Goal: Information Seeking & Learning: Learn about a topic

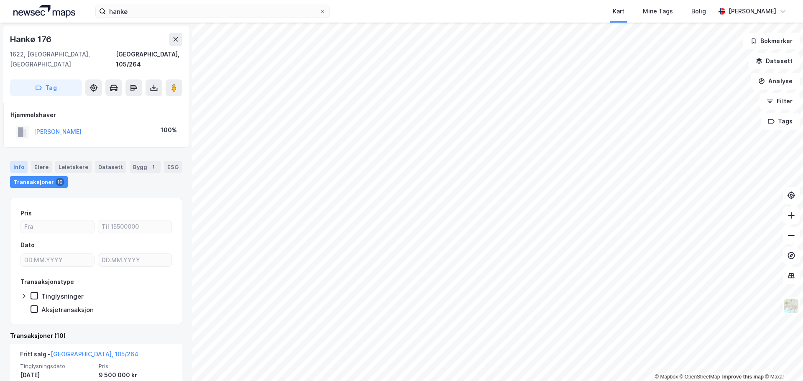
click at [11, 161] on div "Info" at bounding box center [19, 167] width 18 height 12
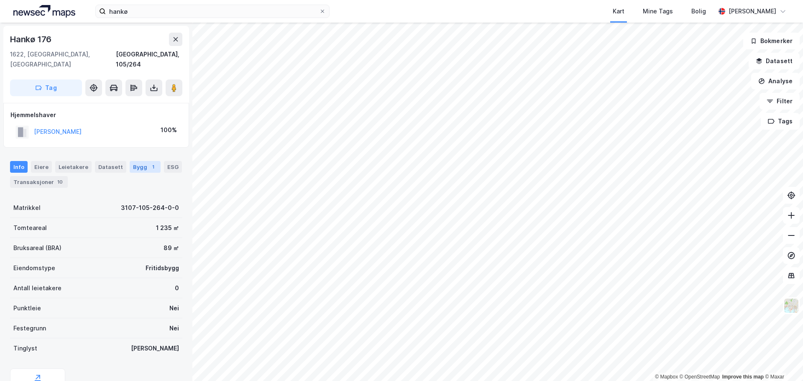
click at [138, 161] on div "Bygg 1" at bounding box center [145, 167] width 31 height 12
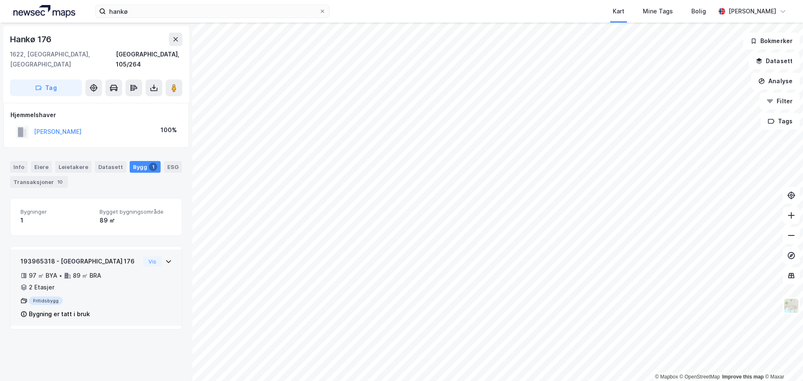
click at [106, 278] on div "97 ㎡ BYA • 89 ㎡ BRA • 2 Etasjer" at bounding box center [79, 282] width 119 height 22
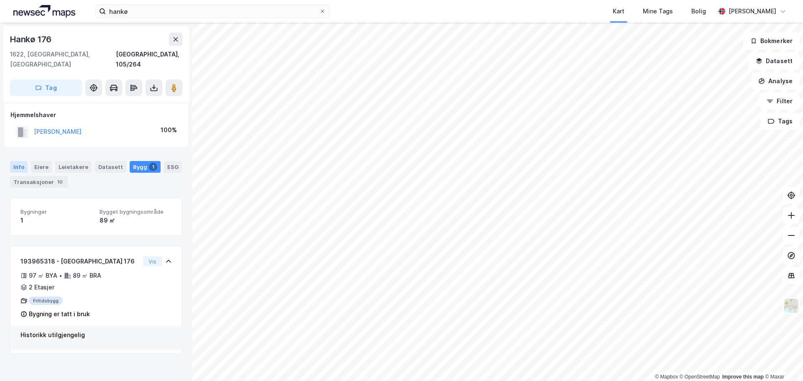
click at [15, 161] on div "Info" at bounding box center [19, 167] width 18 height 12
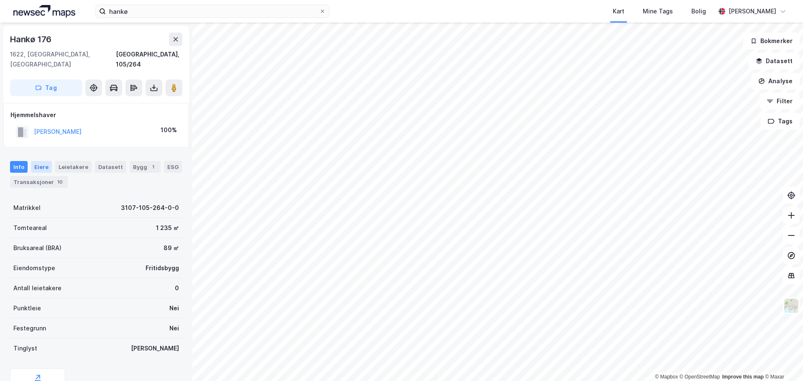
click at [45, 161] on div "Eiere" at bounding box center [41, 167] width 21 height 12
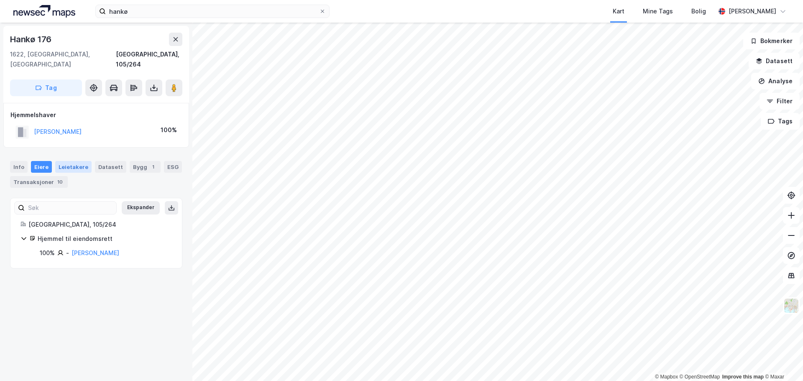
click at [69, 161] on div "Leietakere" at bounding box center [73, 167] width 36 height 12
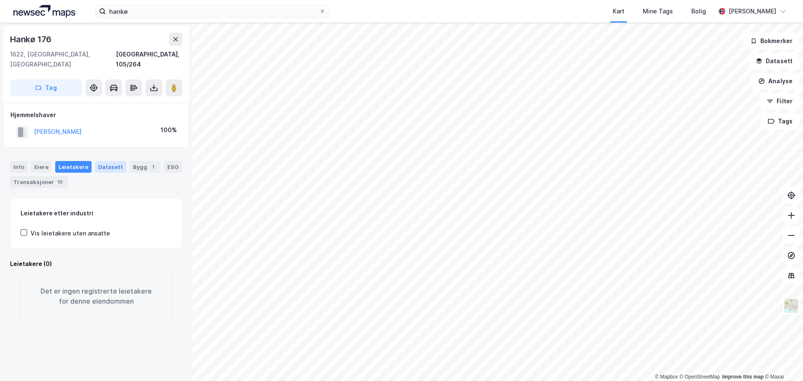
click at [110, 162] on div "Datasett" at bounding box center [110, 167] width 31 height 12
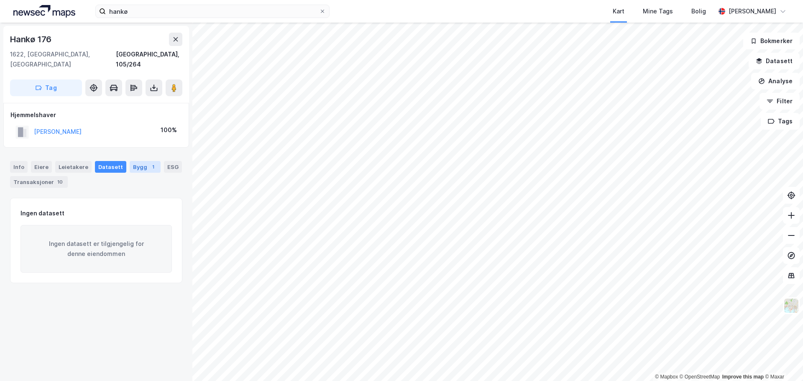
click at [134, 161] on div "Bygg 1" at bounding box center [145, 167] width 31 height 12
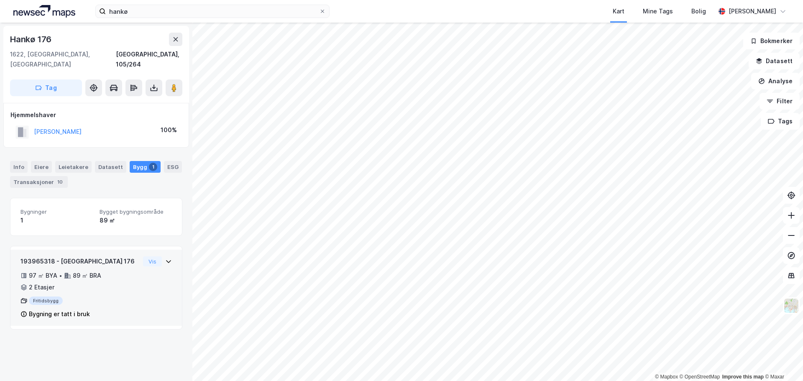
click at [135, 268] on div "193965318 - [GEOGRAPHIC_DATA] 176 97 ㎡ BYA • 89 ㎡ BRA • 2 Etasjer Fritidsbygg B…" at bounding box center [95, 290] width 151 height 69
click at [146, 256] on button "Vis" at bounding box center [152, 261] width 19 height 10
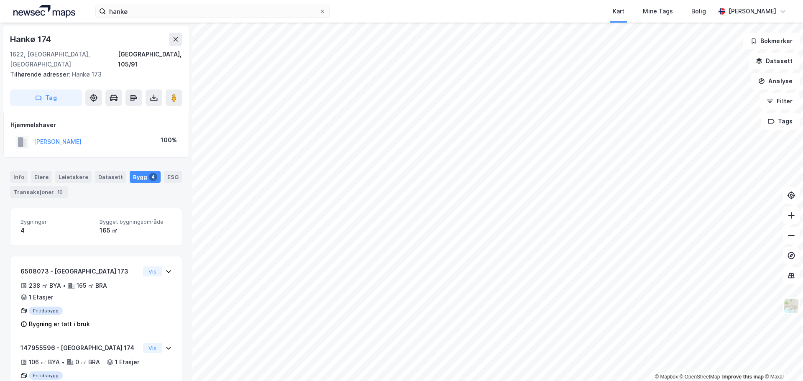
scroll to position [1, 0]
click at [46, 185] on div "Transaksjoner 10" at bounding box center [39, 191] width 58 height 12
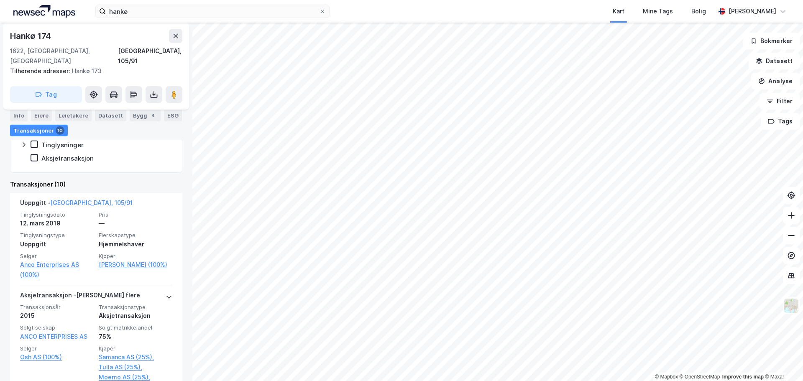
scroll to position [167, 0]
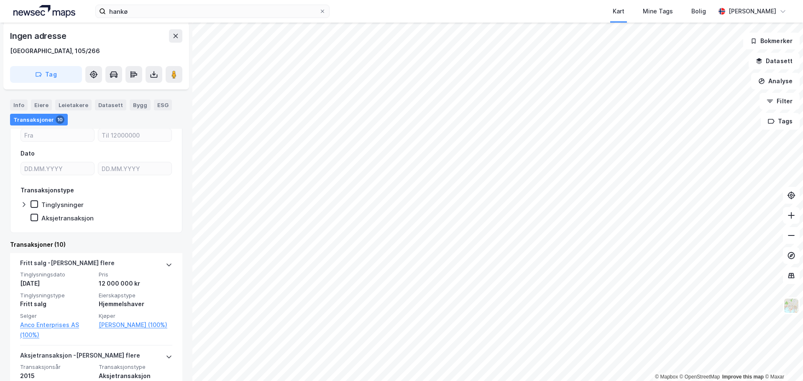
scroll to position [84, 0]
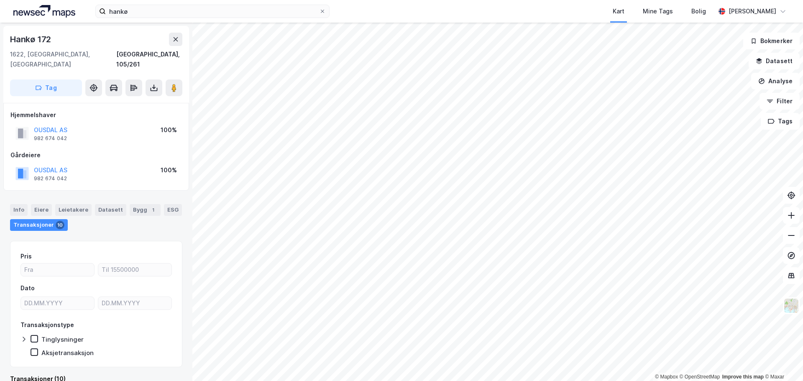
scroll to position [6, 0]
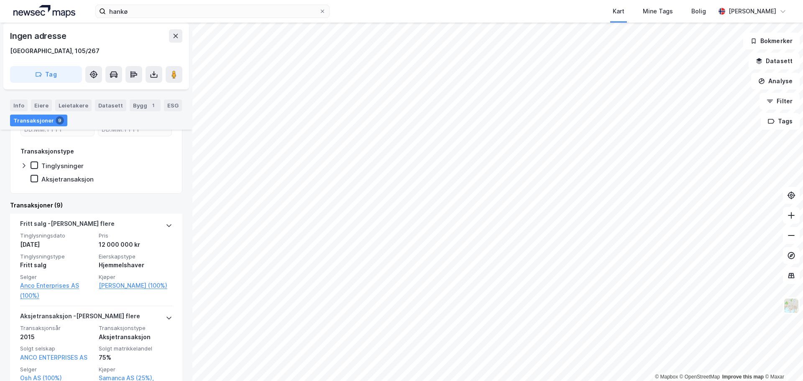
scroll to position [125, 0]
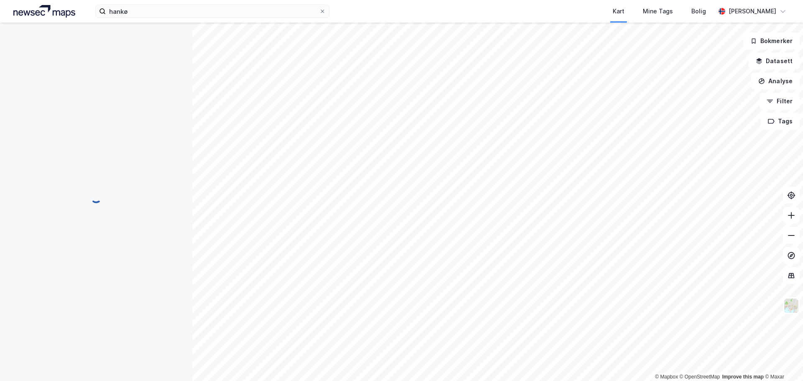
scroll to position [6, 0]
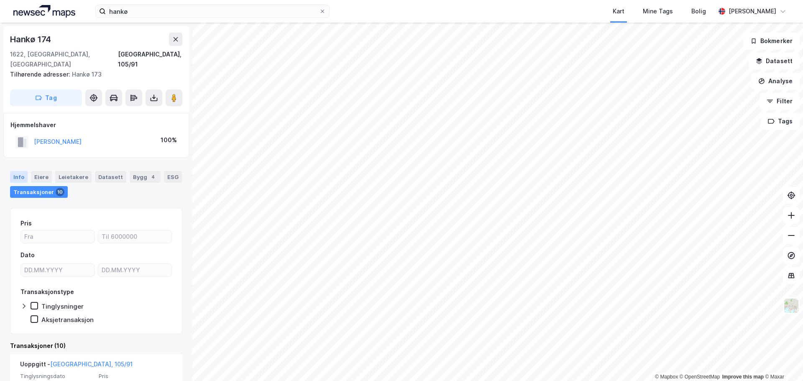
click at [18, 171] on div "Info" at bounding box center [19, 177] width 18 height 12
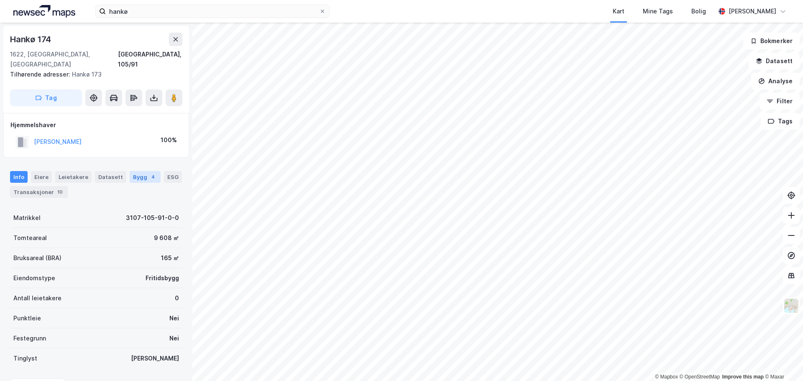
click at [135, 171] on div "Bygg 4" at bounding box center [145, 177] width 31 height 12
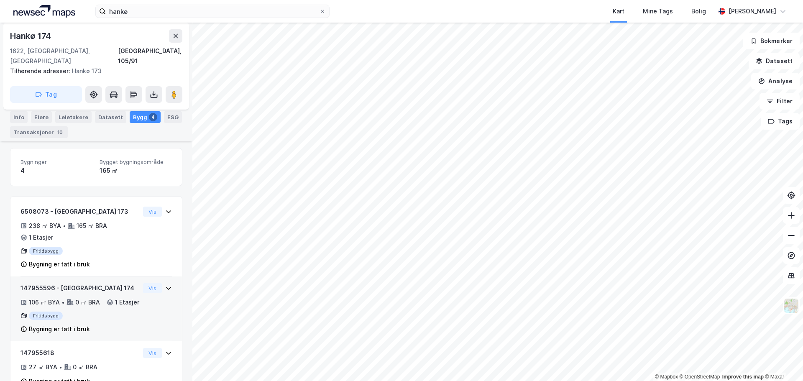
scroll to position [56, 0]
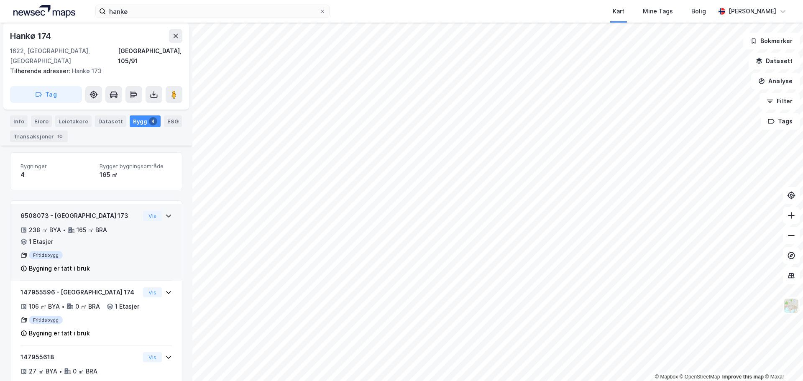
click at [118, 225] on div "238 ㎡ BYA • 165 ㎡ BRA • 1 Etasjer" at bounding box center [79, 236] width 119 height 22
